Goal: Information Seeking & Learning: Learn about a topic

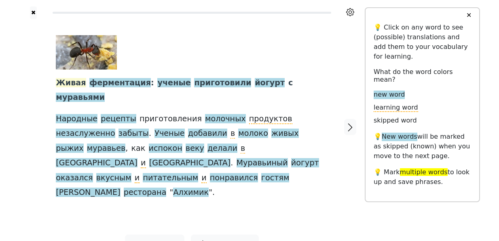
click at [73, 86] on span "Живая" at bounding box center [71, 83] width 30 height 10
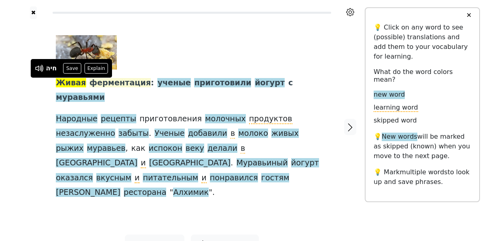
click at [109, 82] on span "ферментация" at bounding box center [119, 83] width 61 height 10
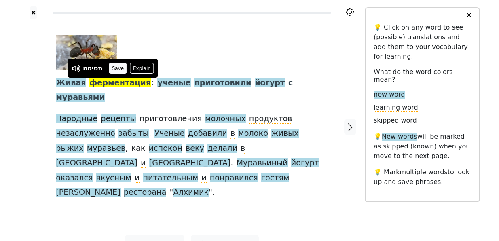
click at [123, 68] on button "Save" at bounding box center [118, 68] width 18 height 11
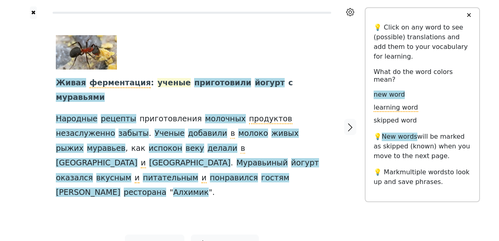
click at [165, 82] on span "ученые" at bounding box center [173, 83] width 33 height 10
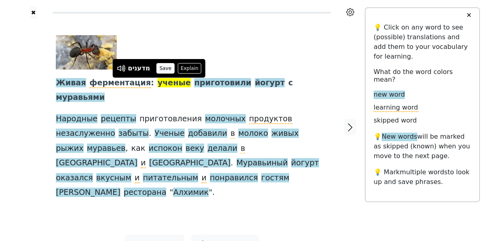
click at [165, 67] on button "Save" at bounding box center [165, 68] width 18 height 11
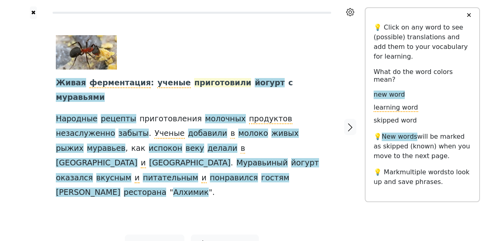
click at [205, 81] on span "приготовили" at bounding box center [222, 83] width 57 height 10
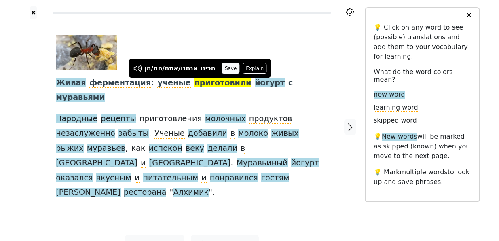
click at [232, 68] on button "Save" at bounding box center [231, 68] width 18 height 11
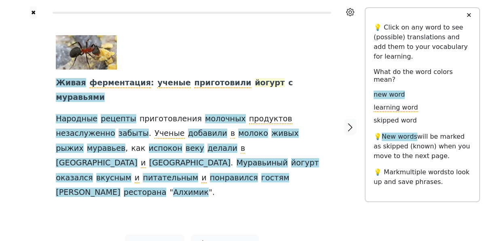
click at [255, 83] on span "йогурт" at bounding box center [270, 83] width 30 height 10
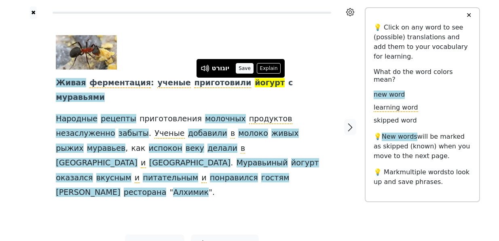
click at [248, 70] on button "Save" at bounding box center [245, 68] width 18 height 11
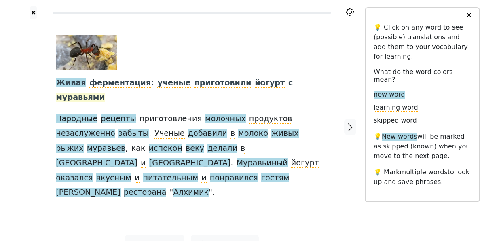
click at [105, 93] on span "муравьями" at bounding box center [80, 98] width 49 height 10
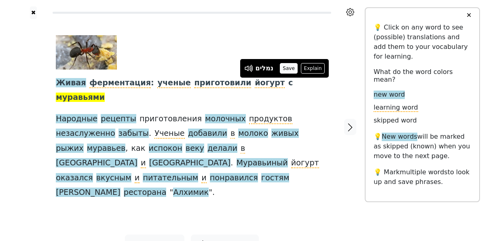
click at [287, 69] on button "Save" at bounding box center [289, 68] width 18 height 11
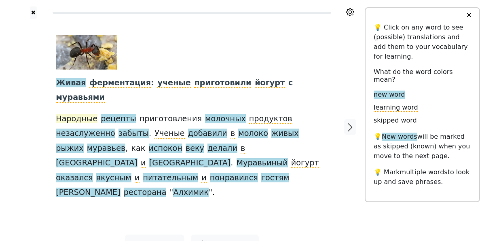
click at [84, 114] on span "Народные" at bounding box center [77, 119] width 42 height 10
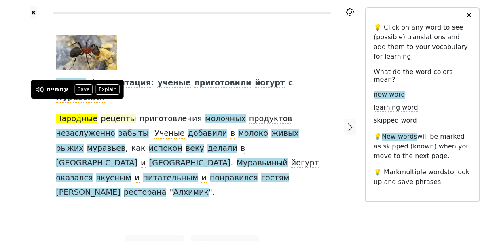
click at [117, 114] on span "рецепты" at bounding box center [119, 119] width 36 height 10
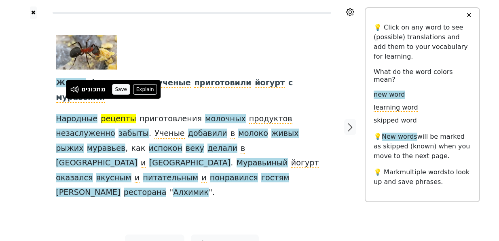
click at [120, 89] on button "Save" at bounding box center [121, 89] width 18 height 11
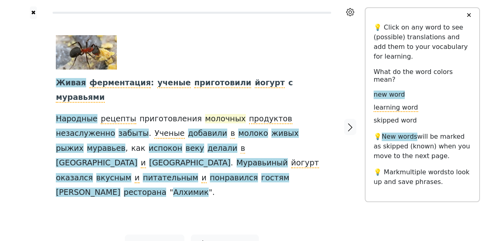
click at [209, 114] on span "молочных" at bounding box center [225, 119] width 41 height 10
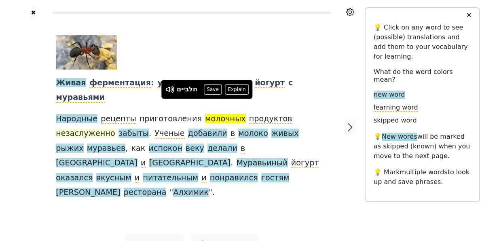
click at [115, 129] on span "незаслуженно" at bounding box center [85, 134] width 59 height 10
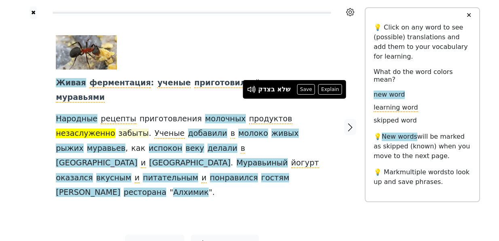
click at [118, 129] on span "забыты" at bounding box center [133, 134] width 30 height 10
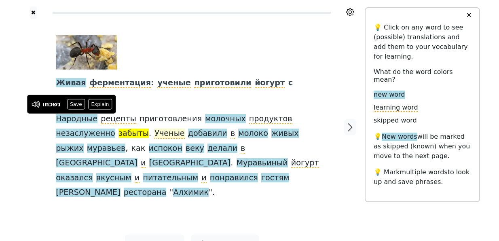
click at [154, 129] on span "Ученые" at bounding box center [169, 134] width 30 height 10
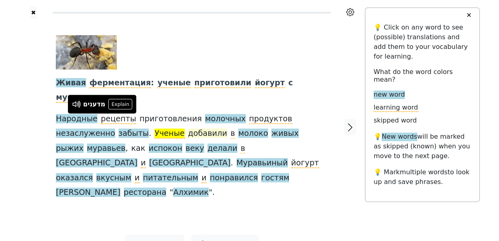
click at [188, 129] on span "добавили" at bounding box center [207, 134] width 39 height 10
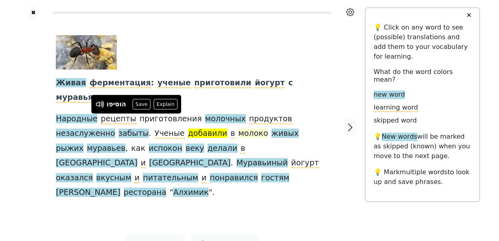
click at [238, 129] on span "молоко" at bounding box center [253, 134] width 30 height 10
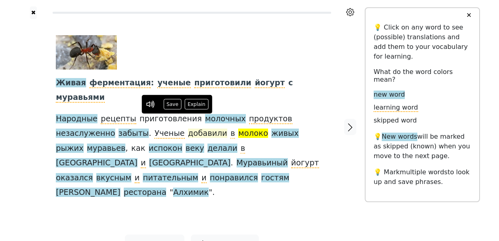
click at [188, 129] on span "добавили" at bounding box center [207, 134] width 39 height 10
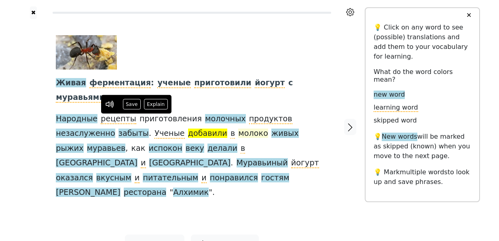
click at [238, 129] on span "молоко" at bounding box center [253, 134] width 30 height 10
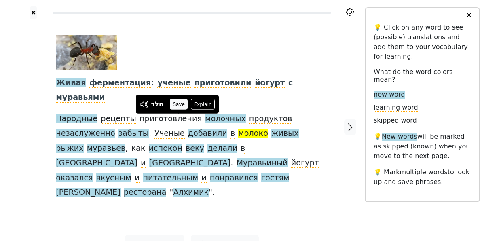
click at [181, 103] on button "Save" at bounding box center [179, 104] width 18 height 11
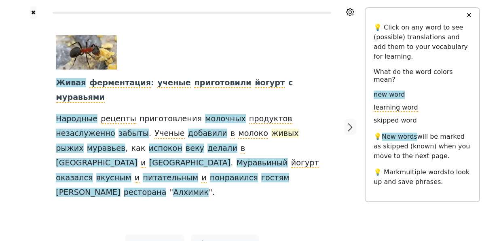
click at [271, 129] on span "живых" at bounding box center [284, 134] width 27 height 10
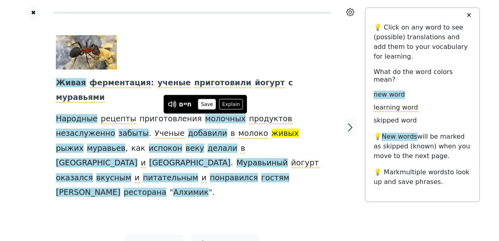
click at [208, 103] on button "Save" at bounding box center [207, 104] width 18 height 11
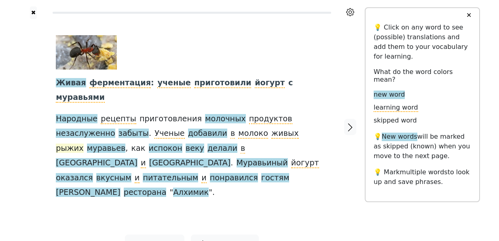
click at [83, 144] on span "рыжих" at bounding box center [69, 149] width 27 height 10
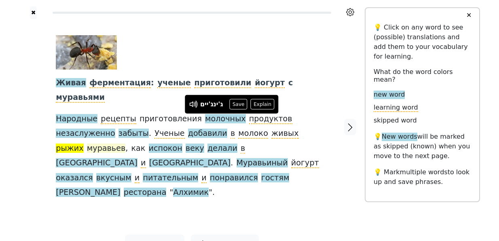
click at [126, 144] on span "муравьев" at bounding box center [106, 149] width 39 height 10
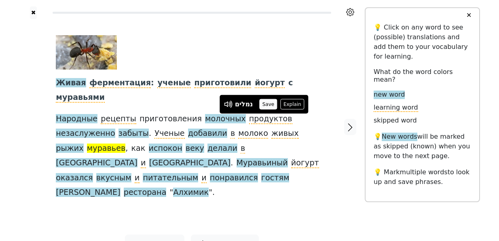
click at [270, 101] on button "Save" at bounding box center [268, 104] width 18 height 11
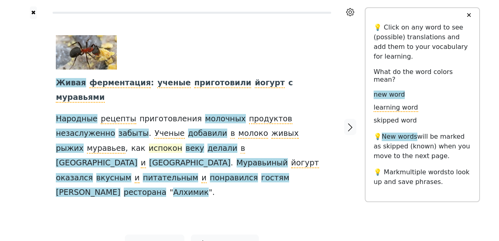
click at [182, 144] on span "испокон" at bounding box center [166, 149] width 34 height 10
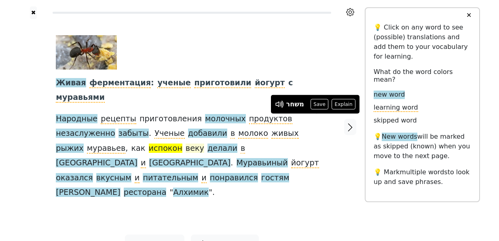
click at [186, 144] on span "веку" at bounding box center [195, 149] width 19 height 10
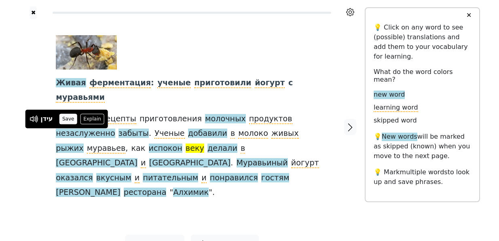
click at [66, 118] on button "Save" at bounding box center [68, 119] width 18 height 11
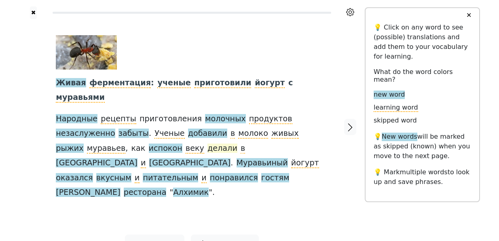
click at [207, 144] on span "делали" at bounding box center [222, 149] width 30 height 10
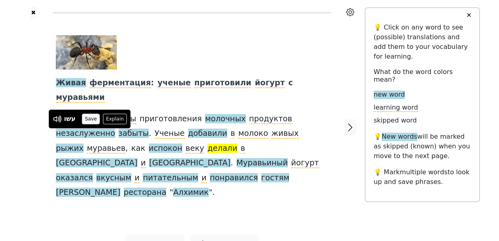
click at [87, 117] on button "Save" at bounding box center [91, 119] width 18 height 11
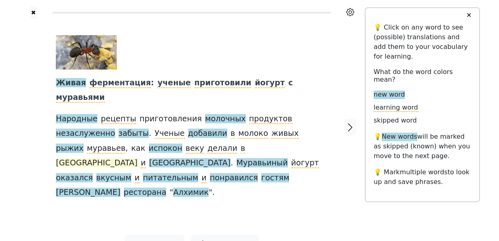
click at [135, 158] on span "[GEOGRAPHIC_DATA]" at bounding box center [97, 163] width 82 height 10
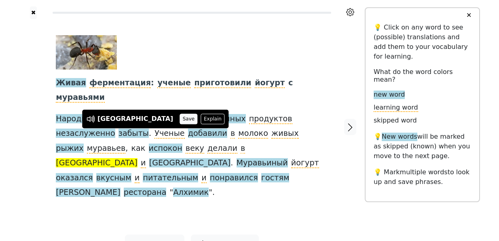
click at [180, 116] on button "Save" at bounding box center [189, 119] width 18 height 11
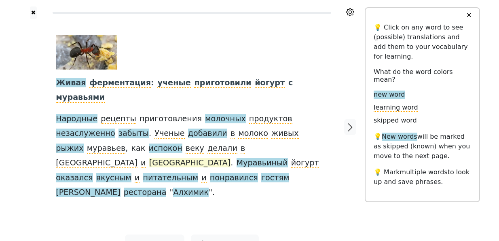
click at [173, 158] on span "[GEOGRAPHIC_DATA]" at bounding box center [190, 163] width 82 height 10
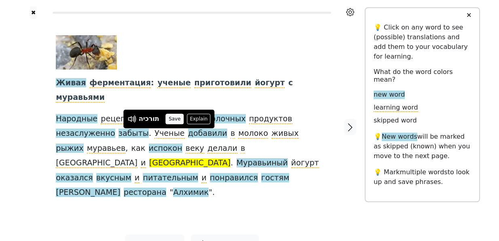
click at [174, 119] on button "Save" at bounding box center [175, 119] width 18 height 11
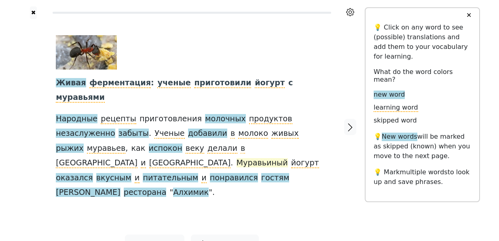
click at [237, 158] on span "Муравьиный" at bounding box center [262, 163] width 51 height 10
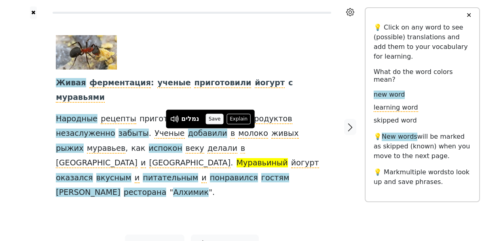
click at [214, 118] on button "Save" at bounding box center [215, 119] width 18 height 11
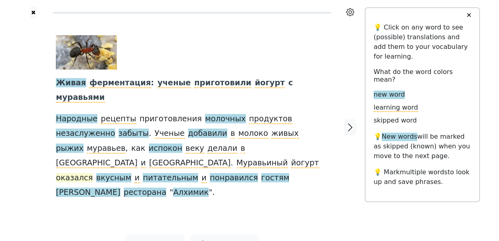
click at [93, 173] on span "оказался" at bounding box center [74, 178] width 37 height 10
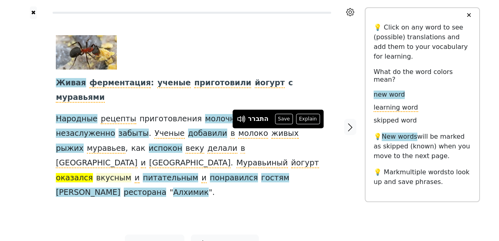
click at [131, 173] on span "вкусным" at bounding box center [113, 178] width 35 height 10
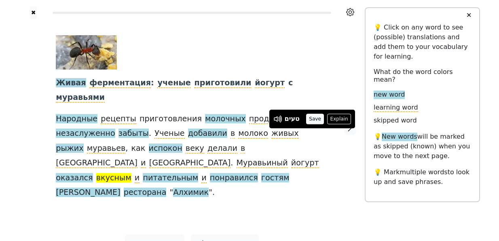
click at [313, 117] on button "Save" at bounding box center [315, 119] width 18 height 11
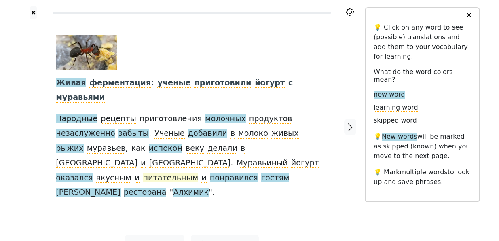
click at [143, 173] on span "питательным" at bounding box center [170, 178] width 55 height 10
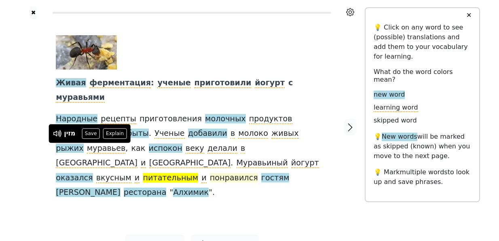
click at [210, 173] on span "понравился" at bounding box center [234, 178] width 48 height 10
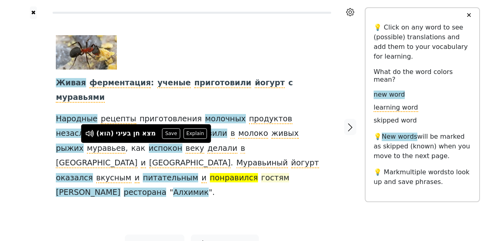
click at [261, 173] on span "гостям" at bounding box center [275, 178] width 28 height 10
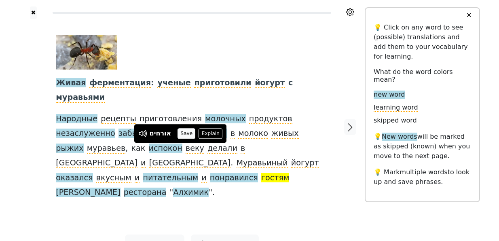
click at [186, 133] on button "Save" at bounding box center [187, 133] width 18 height 11
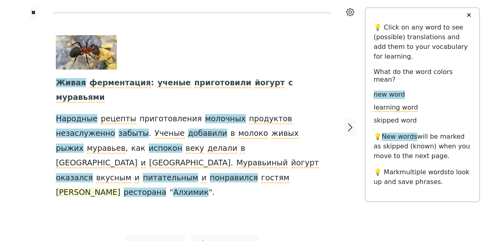
click at [120, 188] on span "[PERSON_NAME]" at bounding box center [88, 193] width 64 height 10
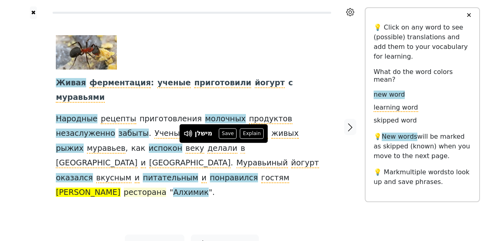
click at [167, 188] on span "ресторана" at bounding box center [145, 193] width 43 height 10
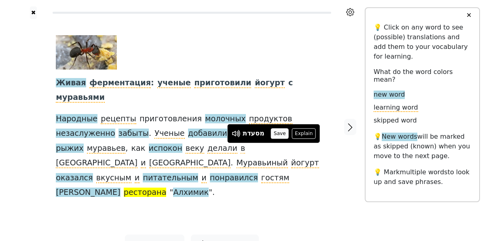
click at [279, 136] on button "Save" at bounding box center [280, 133] width 18 height 11
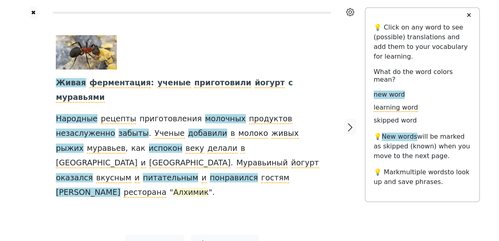
click at [173, 188] on span "Алхимик" at bounding box center [191, 193] width 36 height 10
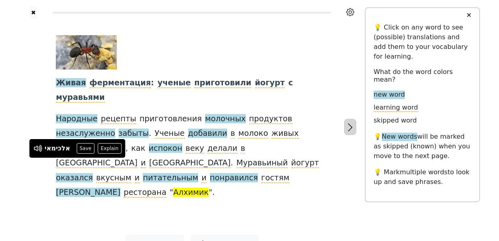
click at [349, 123] on icon "button" at bounding box center [350, 128] width 10 height 10
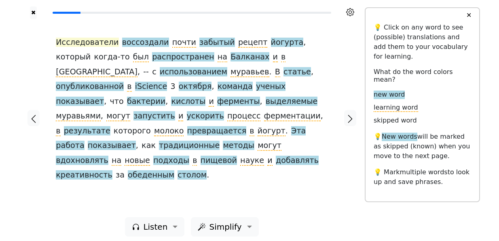
click at [101, 42] on span "Исследователи" at bounding box center [87, 43] width 63 height 10
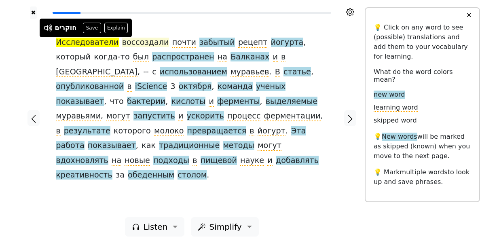
click at [146, 43] on span "воссоздали" at bounding box center [145, 43] width 47 height 10
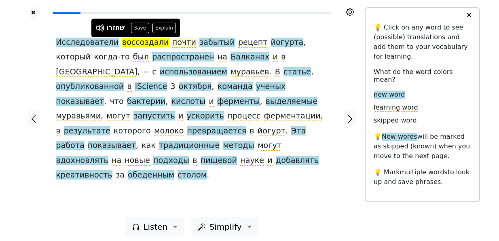
click at [176, 44] on span "почти" at bounding box center [184, 43] width 24 height 10
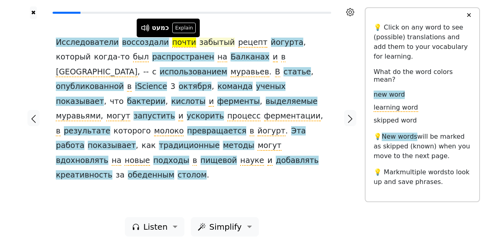
click at [203, 41] on span "забытый" at bounding box center [217, 43] width 36 height 10
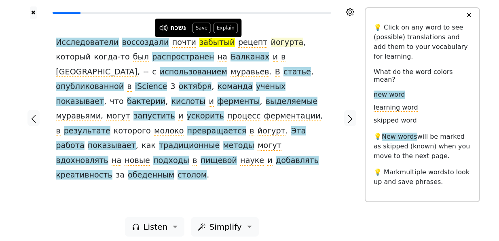
click at [271, 42] on span "йогурта" at bounding box center [287, 43] width 33 height 10
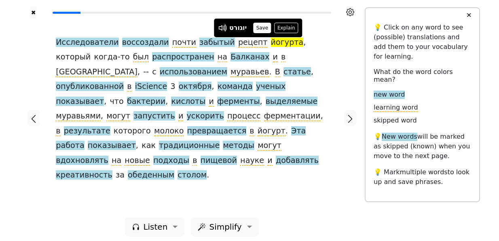
click at [256, 30] on button "Save" at bounding box center [262, 28] width 18 height 11
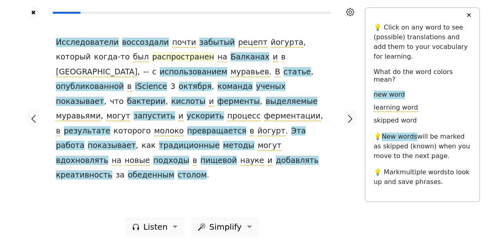
click at [152, 55] on span "распространен" at bounding box center [183, 57] width 62 height 10
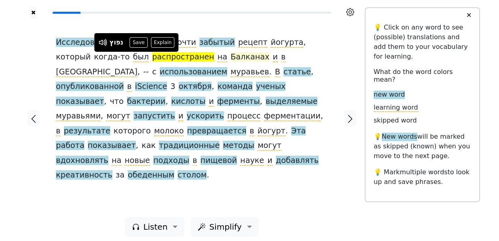
click at [230, 57] on span "Балканах" at bounding box center [249, 57] width 39 height 10
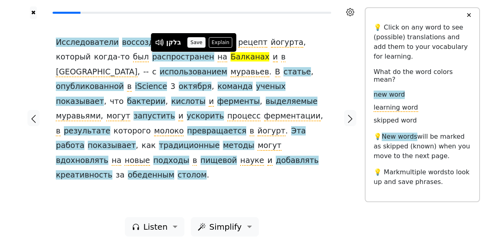
click at [198, 38] on button "Save" at bounding box center [197, 42] width 18 height 11
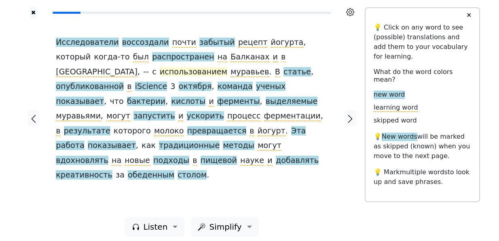
click at [160, 70] on span "использованием" at bounding box center [194, 72] width 68 height 10
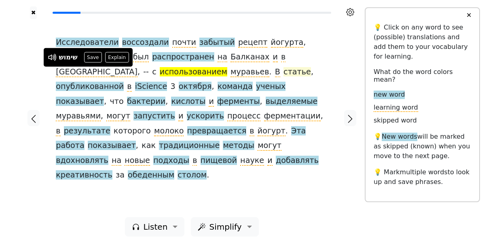
click at [283, 72] on span "статье" at bounding box center [296, 72] width 27 height 10
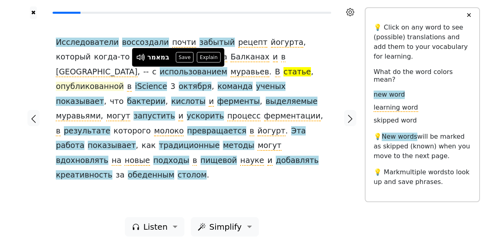
click at [124, 82] on span "опубликованной" at bounding box center [90, 87] width 68 height 10
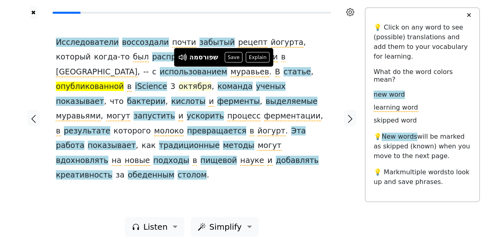
click at [179, 85] on span "октября" at bounding box center [195, 87] width 33 height 10
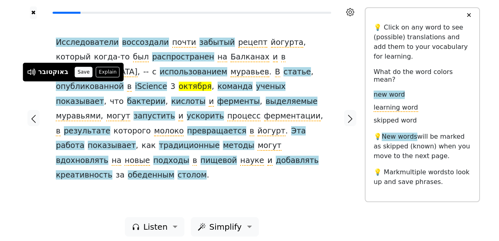
click at [85, 74] on button "Save" at bounding box center [84, 72] width 18 height 11
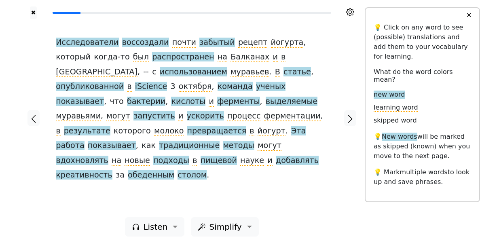
click at [218, 89] on span "команда" at bounding box center [235, 87] width 35 height 10
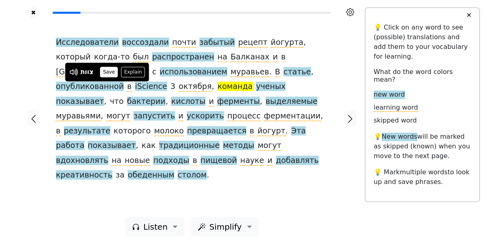
click at [112, 74] on button "Save" at bounding box center [109, 72] width 18 height 11
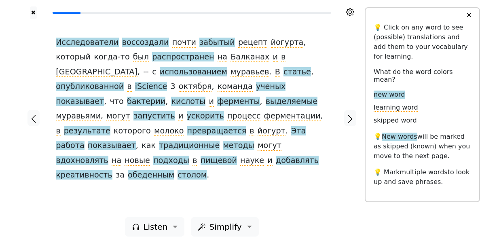
click at [256, 89] on span "ученых" at bounding box center [271, 87] width 30 height 10
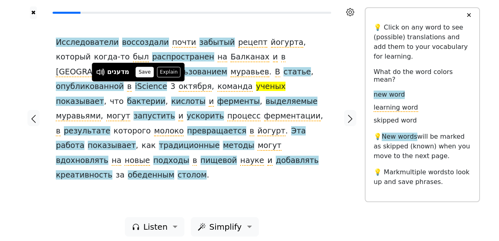
click at [140, 72] on button "Save" at bounding box center [145, 72] width 18 height 11
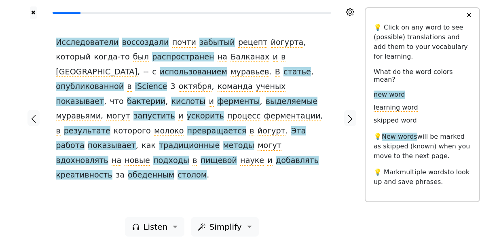
click at [104, 97] on span "показывает" at bounding box center [80, 102] width 48 height 10
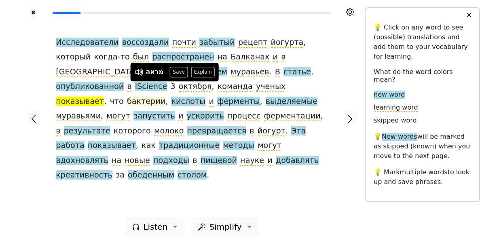
click at [165, 97] on span "бактерии" at bounding box center [146, 102] width 38 height 10
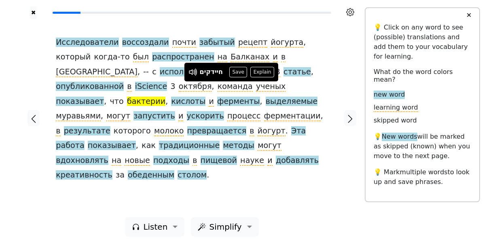
click at [216, 74] on div "חיידקים" at bounding box center [211, 73] width 23 height 10
click at [236, 73] on button "Save" at bounding box center [238, 72] width 18 height 11
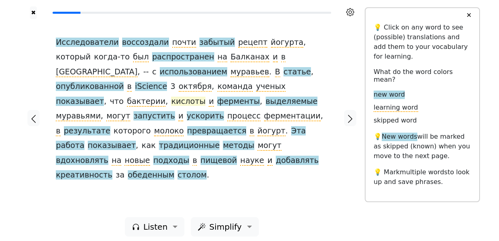
click at [205, 97] on span "кислоты" at bounding box center [188, 102] width 34 height 10
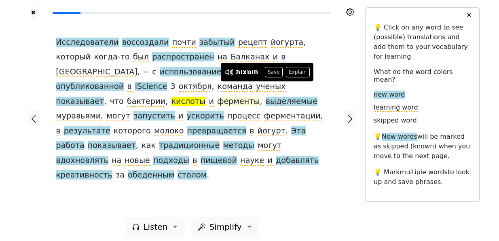
click at [260, 97] on span "ферменты" at bounding box center [238, 102] width 43 height 10
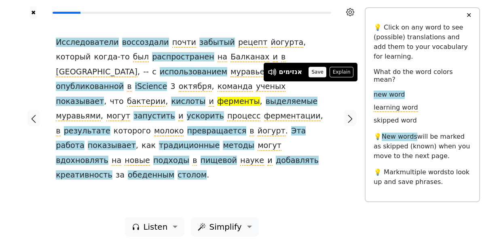
click at [315, 70] on button "Save" at bounding box center [318, 72] width 18 height 11
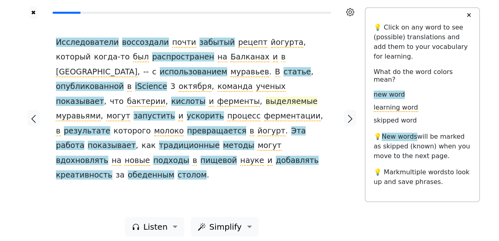
click at [266, 104] on span "выделяемые" at bounding box center [292, 102] width 52 height 10
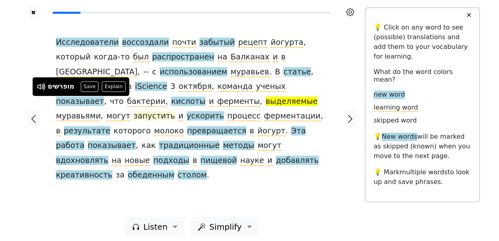
click at [175, 111] on span "запустить" at bounding box center [154, 116] width 42 height 10
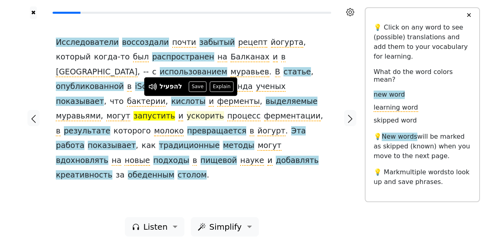
click at [224, 111] on span "ускорить" at bounding box center [205, 116] width 37 height 10
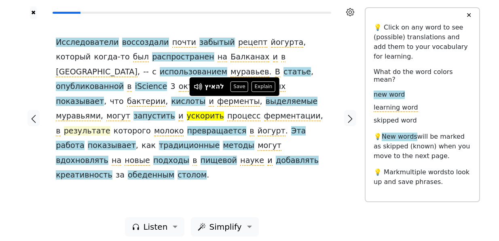
click at [110, 126] on span "результате" at bounding box center [87, 131] width 47 height 10
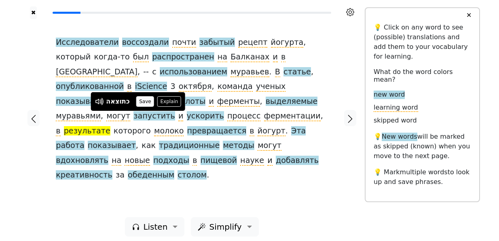
click at [146, 100] on button "Save" at bounding box center [145, 101] width 18 height 11
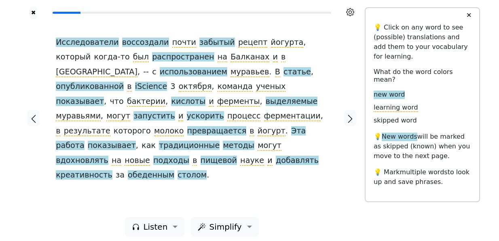
click at [247, 126] on span "превращается" at bounding box center [216, 131] width 59 height 10
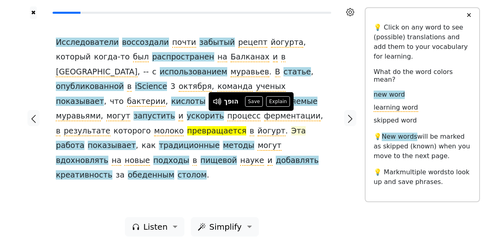
click at [306, 126] on span "Эта" at bounding box center [298, 131] width 15 height 10
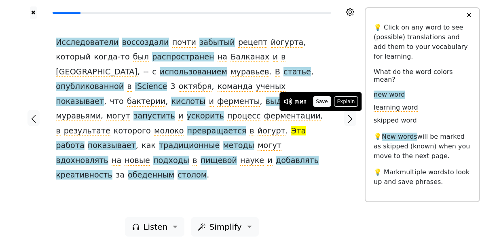
click at [321, 102] on button "Save" at bounding box center [322, 101] width 18 height 11
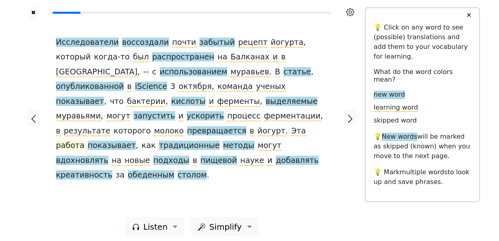
click at [70, 141] on span "работа" at bounding box center [70, 146] width 28 height 10
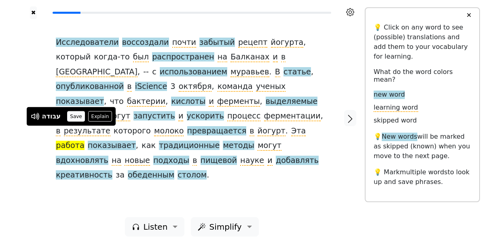
click at [74, 115] on button "Save" at bounding box center [76, 116] width 18 height 11
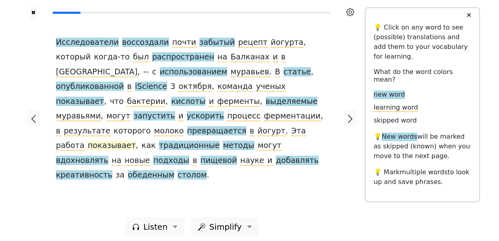
click at [104, 141] on span "показывает" at bounding box center [112, 146] width 48 height 10
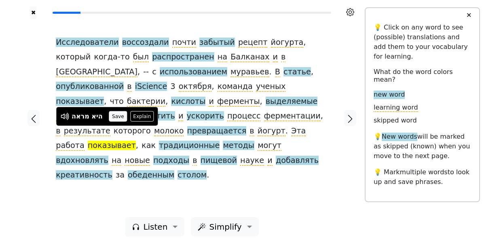
click at [117, 114] on button "Save" at bounding box center [118, 116] width 18 height 11
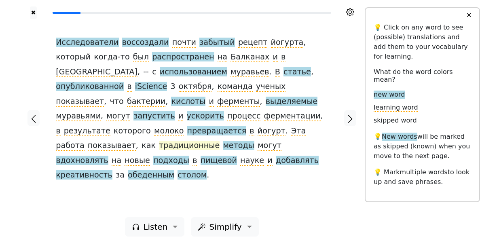
click at [180, 141] on span "традиционные" at bounding box center [189, 146] width 61 height 10
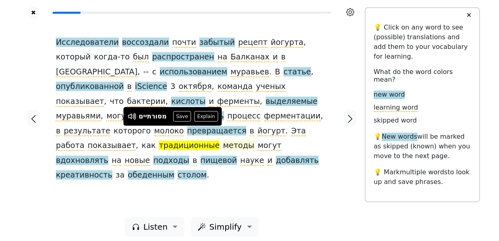
click at [223, 141] on span "методы" at bounding box center [239, 146] width 32 height 10
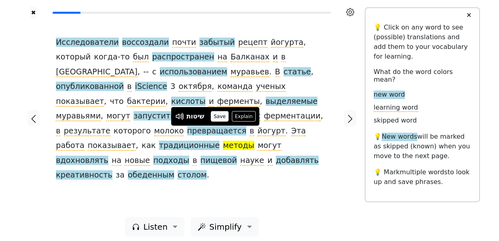
click at [220, 115] on button "Save" at bounding box center [220, 116] width 18 height 11
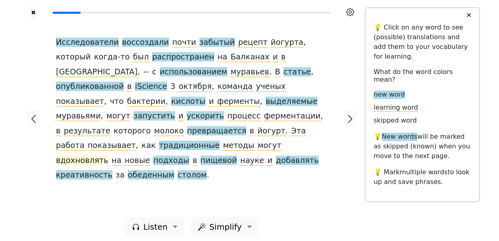
click at [108, 156] on span "вдохновлять" at bounding box center [82, 161] width 53 height 10
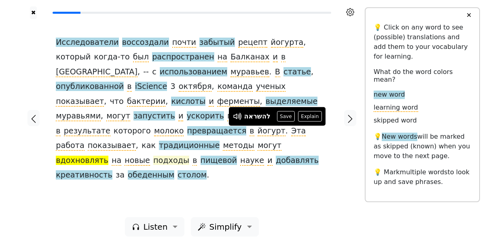
click at [153, 156] on span "подходы" at bounding box center [171, 161] width 36 height 10
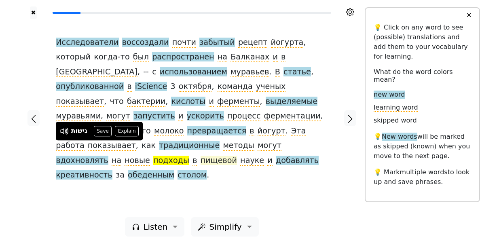
click at [201, 156] on span "пищевой" at bounding box center [219, 161] width 36 height 10
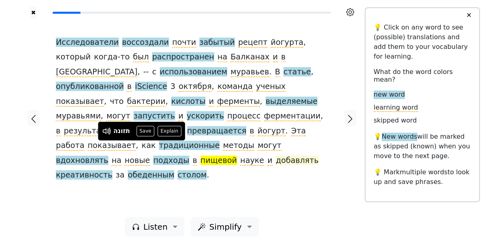
click at [276, 156] on span "добавлять" at bounding box center [297, 161] width 43 height 10
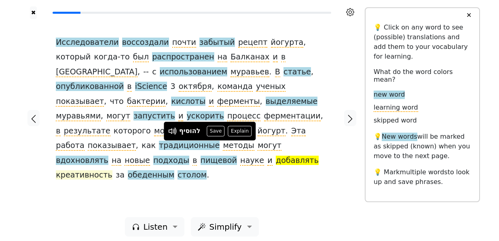
click at [112, 170] on span "креативность" at bounding box center [84, 175] width 57 height 10
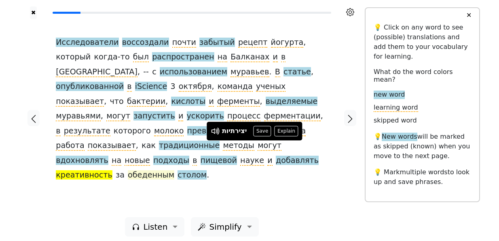
click at [128, 170] on span "обеденным" at bounding box center [151, 175] width 47 height 10
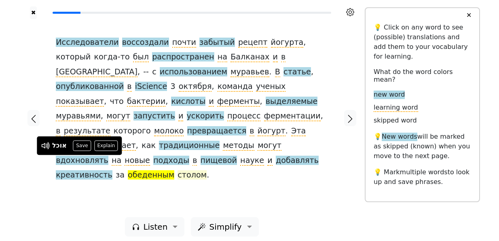
click at [178, 170] on span "столом" at bounding box center [192, 175] width 29 height 10
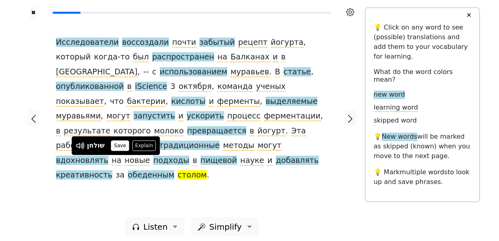
click at [115, 147] on button "Save" at bounding box center [120, 145] width 18 height 11
